Goal: Information Seeking & Learning: Learn about a topic

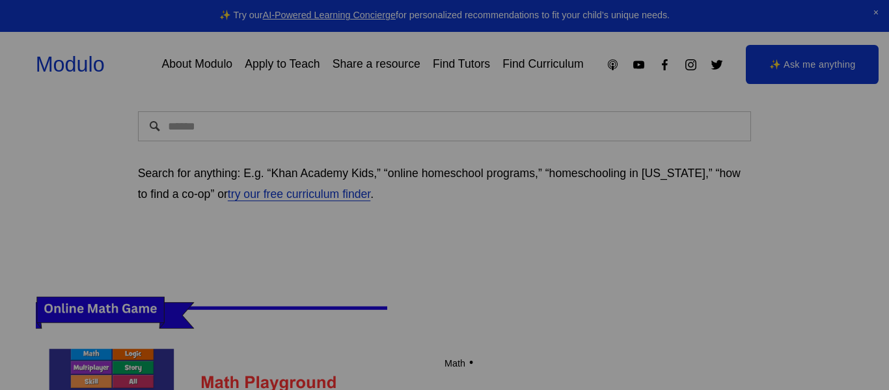
scroll to position [194, 0]
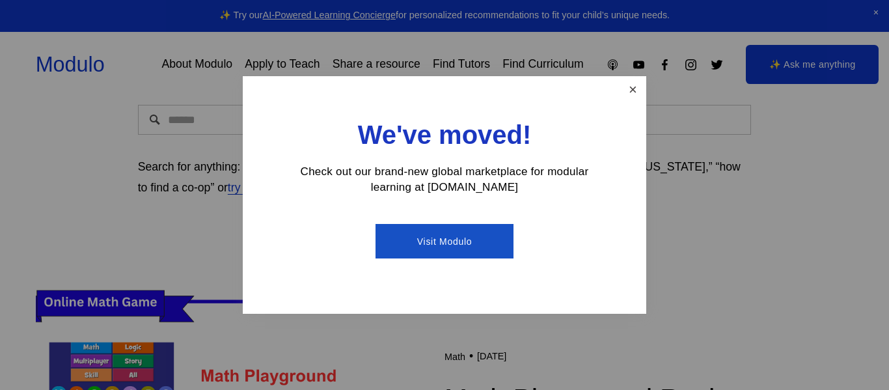
click at [627, 87] on link "Close" at bounding box center [633, 89] width 23 height 23
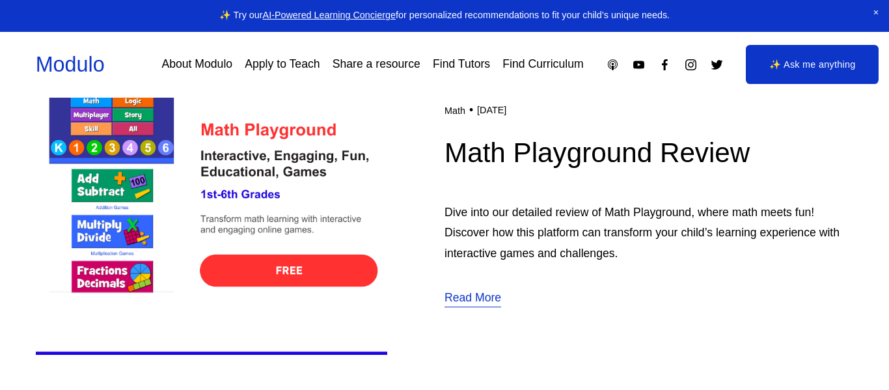
scroll to position [443, 0]
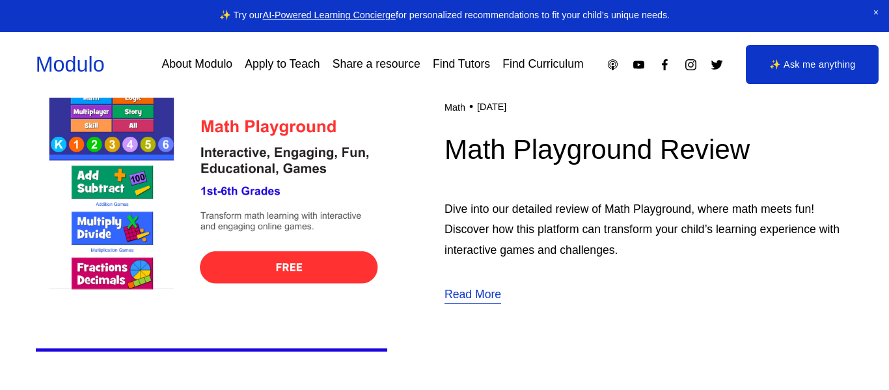
click at [131, 133] on img at bounding box center [211, 201] width 351 height 352
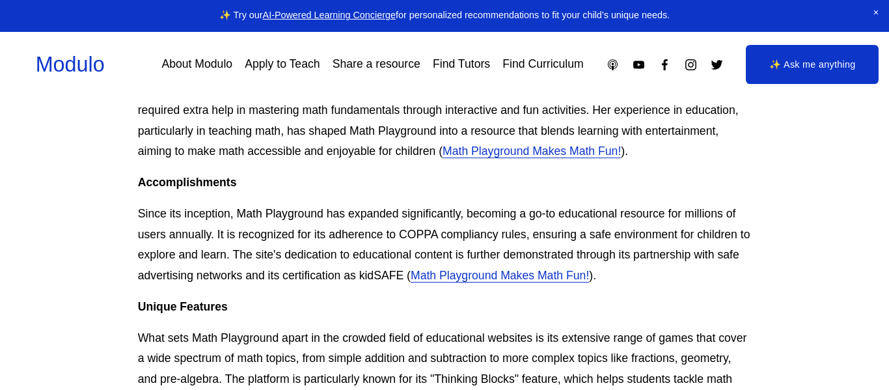
scroll to position [577, 0]
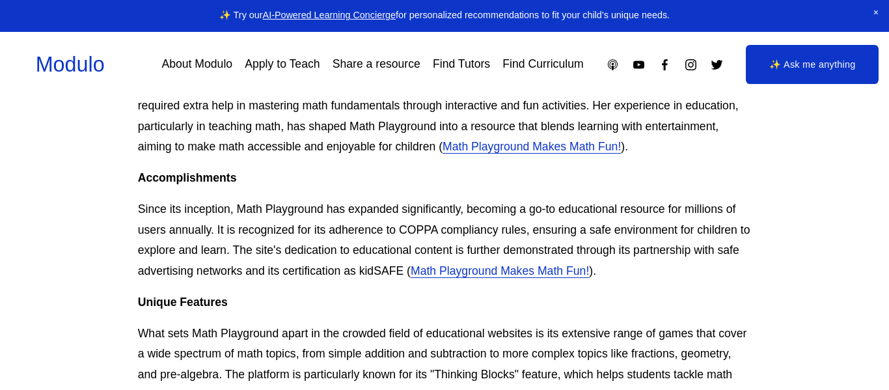
click at [443, 147] on link "Math Playground Makes Math Fun!" at bounding box center [532, 146] width 178 height 13
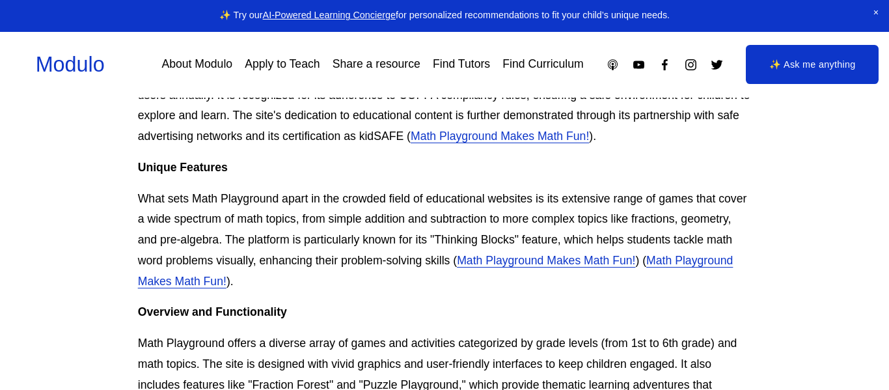
scroll to position [712, 0]
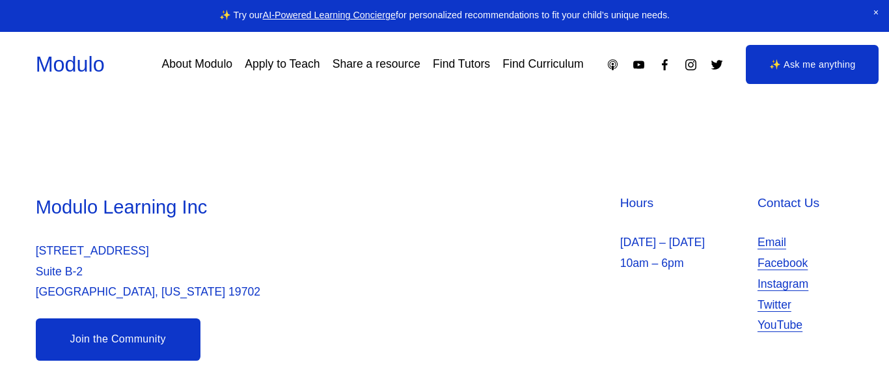
scroll to position [712, 0]
